Goal: Find specific page/section: Find specific page/section

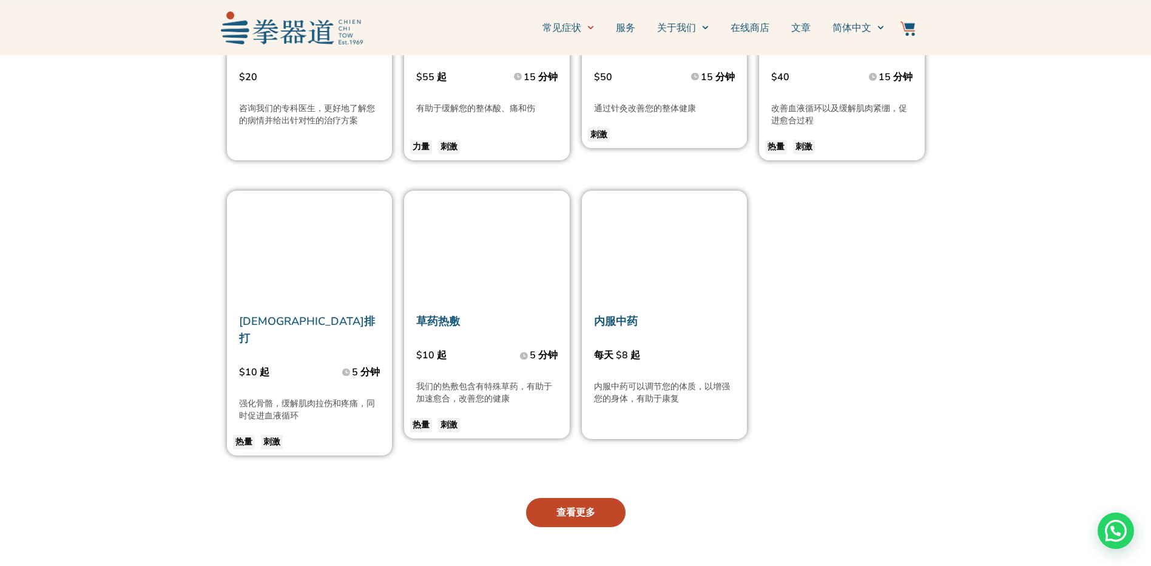
scroll to position [2853, 0]
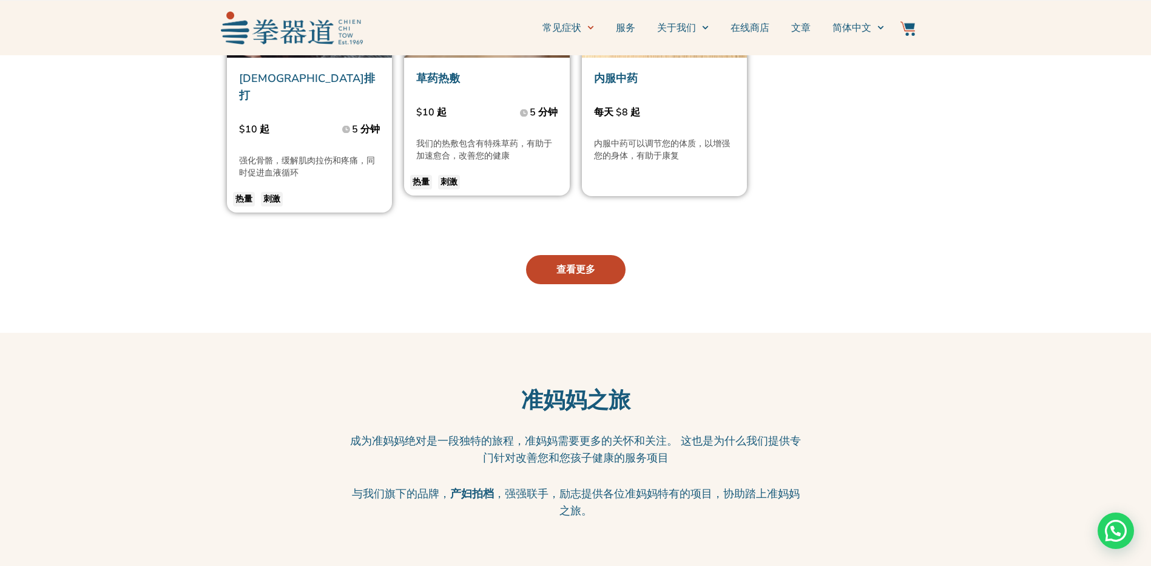
click at [603, 255] on link "查看更多" at bounding box center [576, 269] width 100 height 29
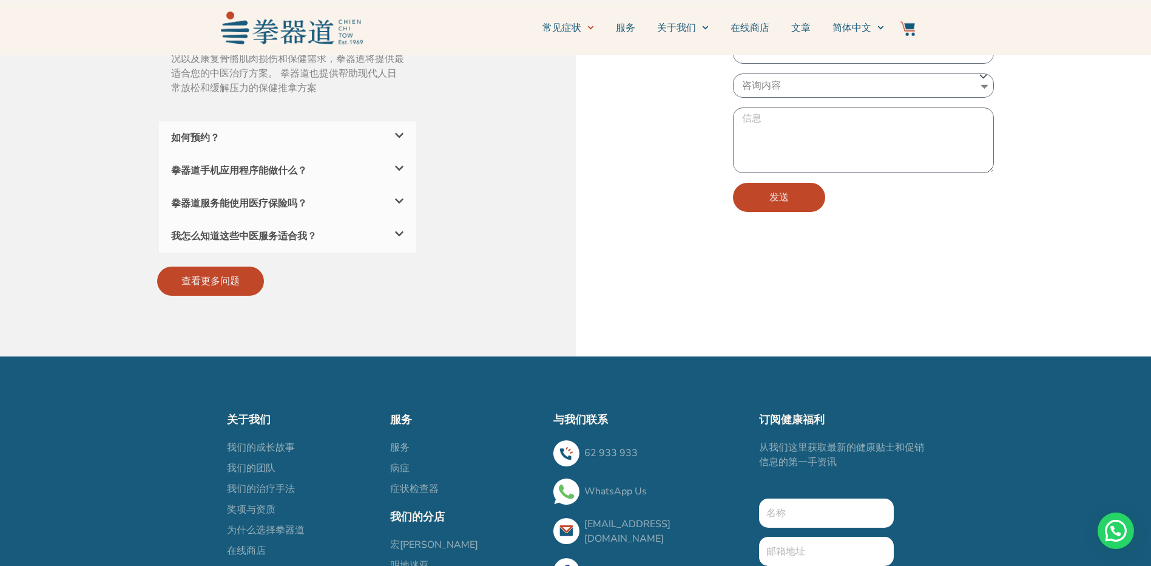
scroll to position [4094, 0]
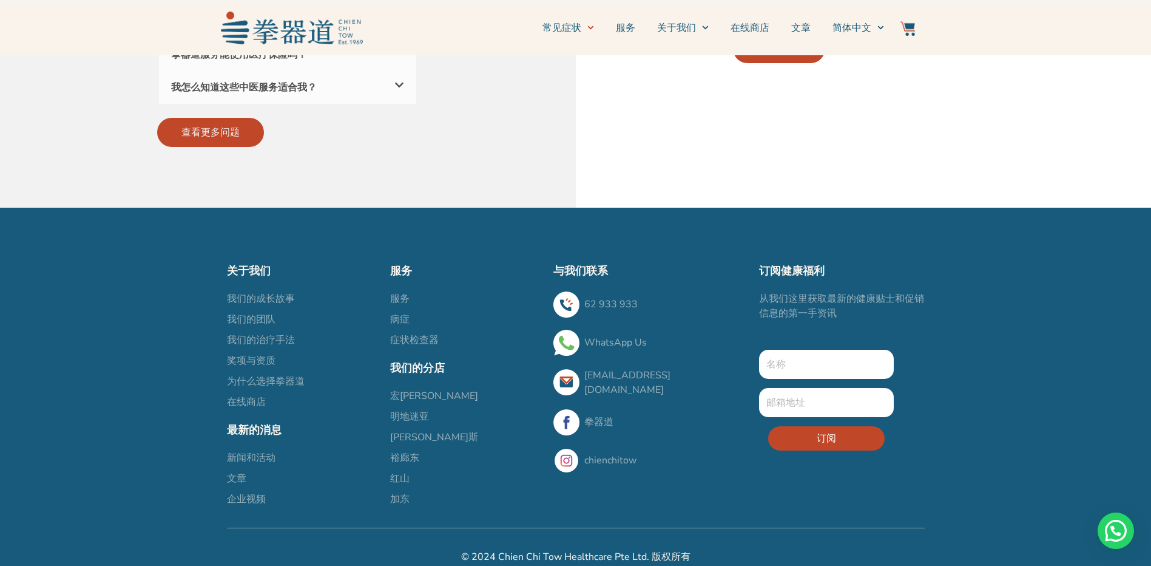
click at [423, 409] on span "明地迷亚" at bounding box center [409, 416] width 39 height 15
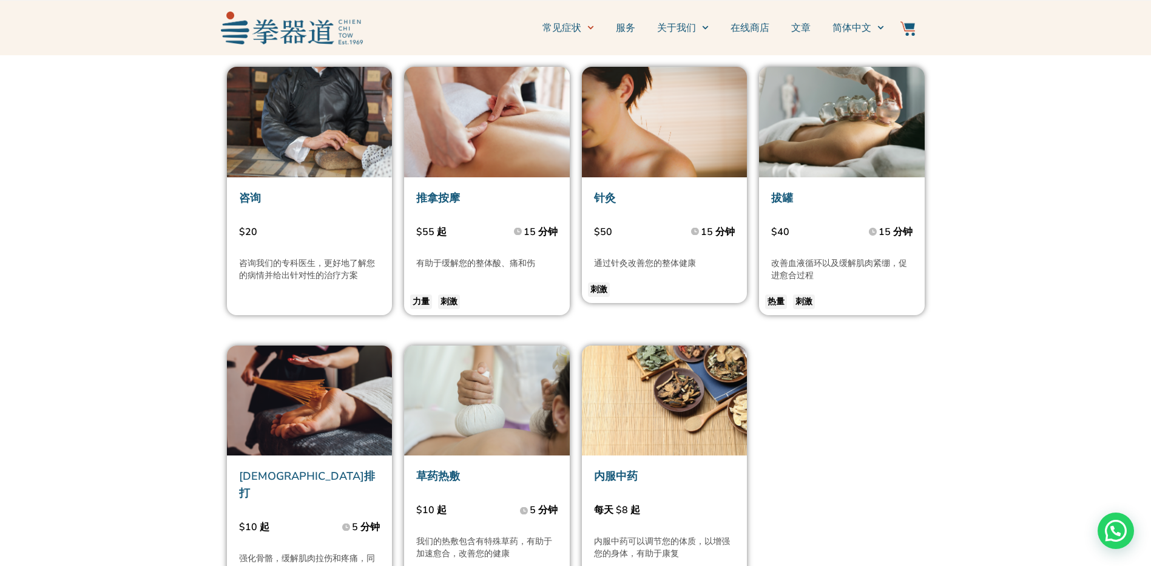
scroll to position [2516, 0]
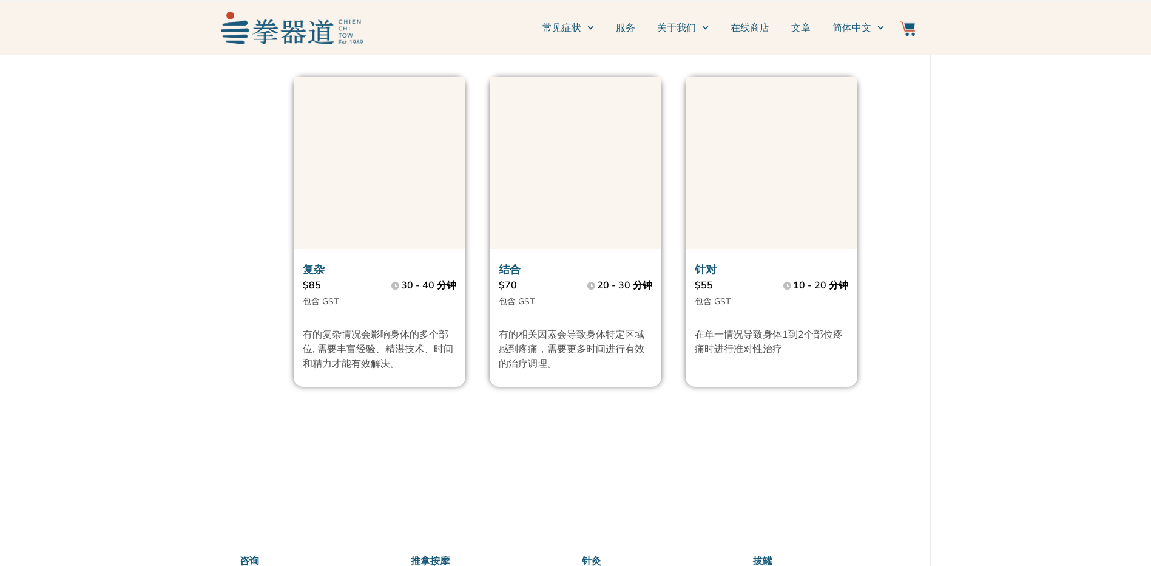
scroll to position [1214, 0]
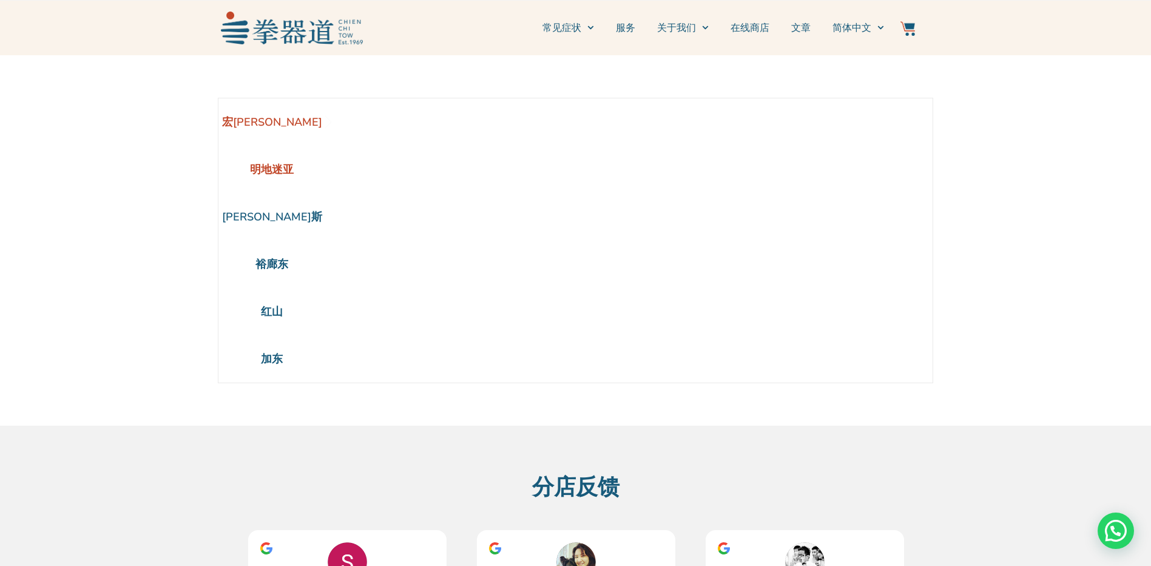
click at [269, 175] on li "明地迷亚" at bounding box center [272, 169] width 107 height 47
drag, startPoint x: 296, startPoint y: 172, endPoint x: 243, endPoint y: 170, distance: 52.8
click at [243, 170] on li "明地迷亚" at bounding box center [272, 169] width 107 height 47
copy p "明地迷亚"
